Goal: Task Accomplishment & Management: Use online tool/utility

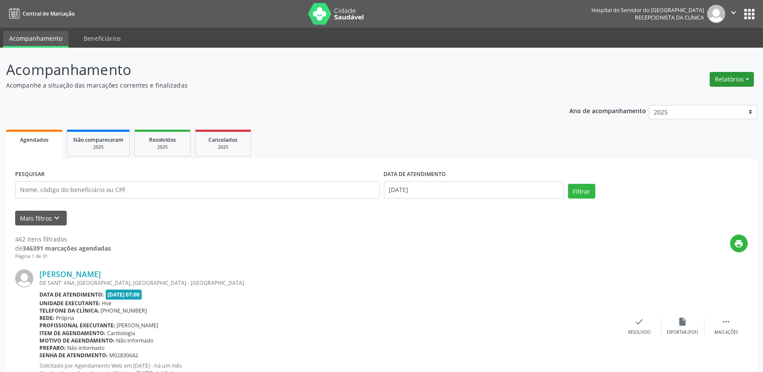
click at [728, 74] on button "Relatórios" at bounding box center [731, 79] width 44 height 15
click at [725, 99] on link "Agendamentos" at bounding box center [706, 97] width 93 height 12
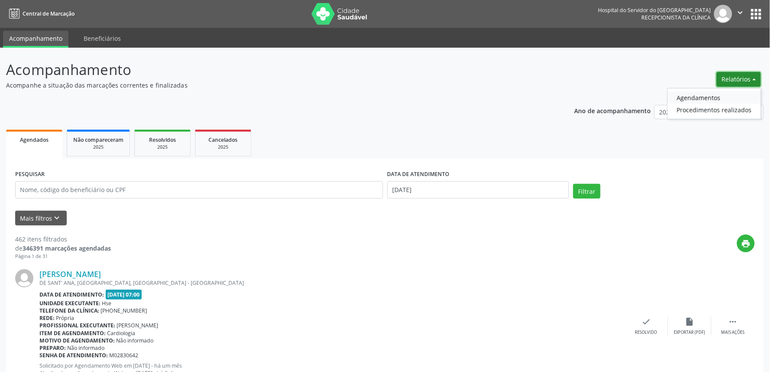
select select "8"
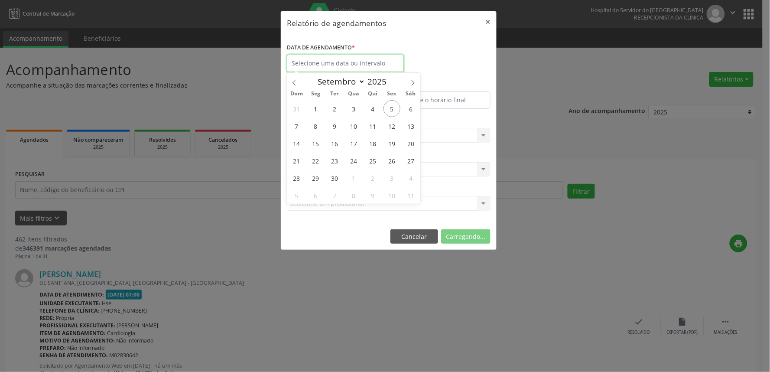
click at [367, 59] on input "text" at bounding box center [345, 63] width 117 height 17
click at [388, 105] on span "5" at bounding box center [391, 108] width 17 height 17
type input "[DATE]"
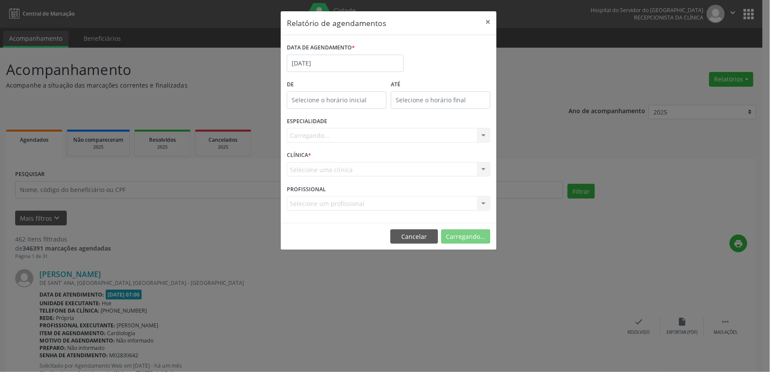
click at [382, 133] on div "Carregando... Nenhum resultado encontrado para: " " Não há nenhuma opção para s…" at bounding box center [389, 135] width 204 height 15
click at [385, 138] on div "Seleciona uma especialidade" at bounding box center [389, 135] width 204 height 15
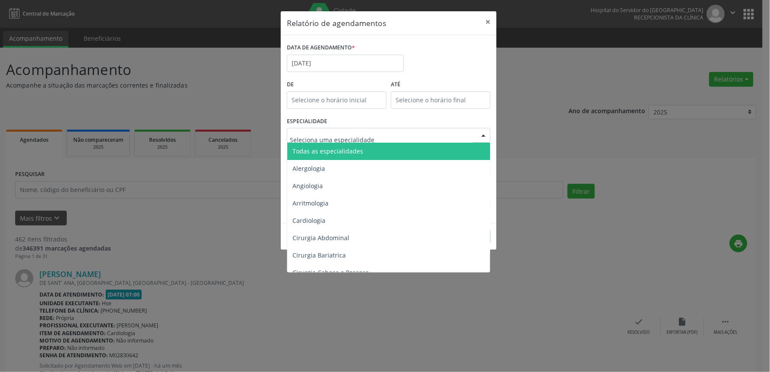
click at [387, 148] on span "Todas as especialidades" at bounding box center [389, 150] width 204 height 17
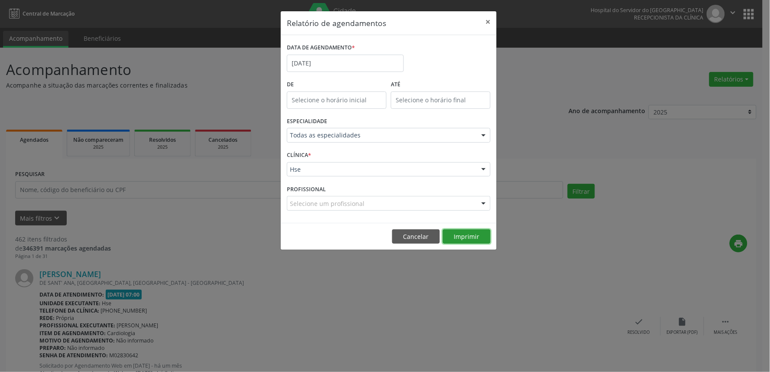
click at [465, 238] on button "Imprimir" at bounding box center [467, 236] width 48 height 15
